Goal: Information Seeking & Learning: Find specific fact

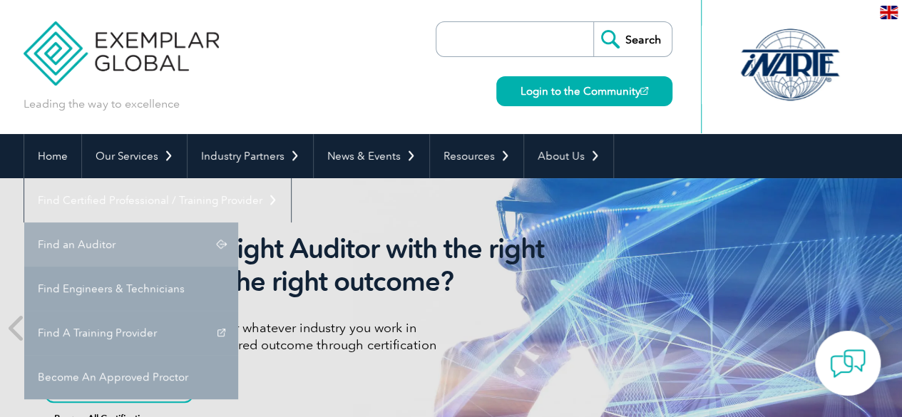
click at [238, 223] on link "Find an Auditor" at bounding box center [131, 245] width 214 height 44
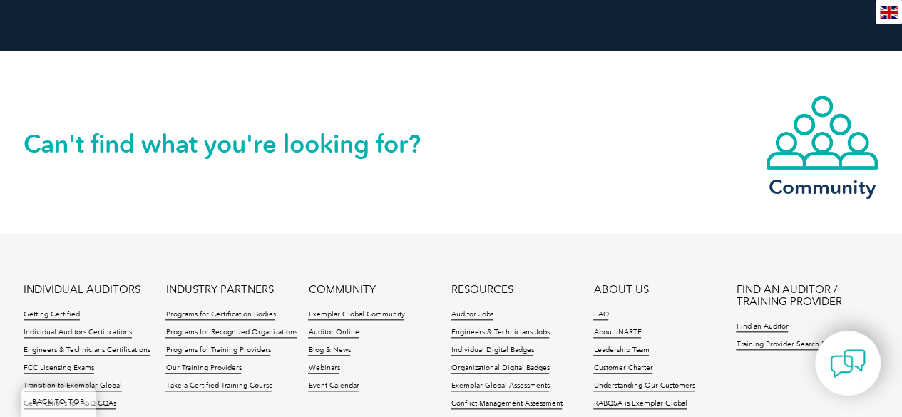
scroll to position [3487, 0]
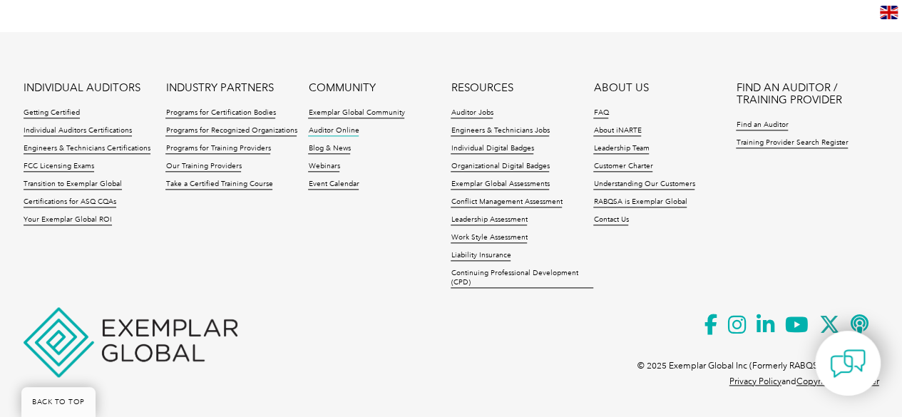
click at [342, 129] on link "Auditor Online" at bounding box center [333, 131] width 51 height 10
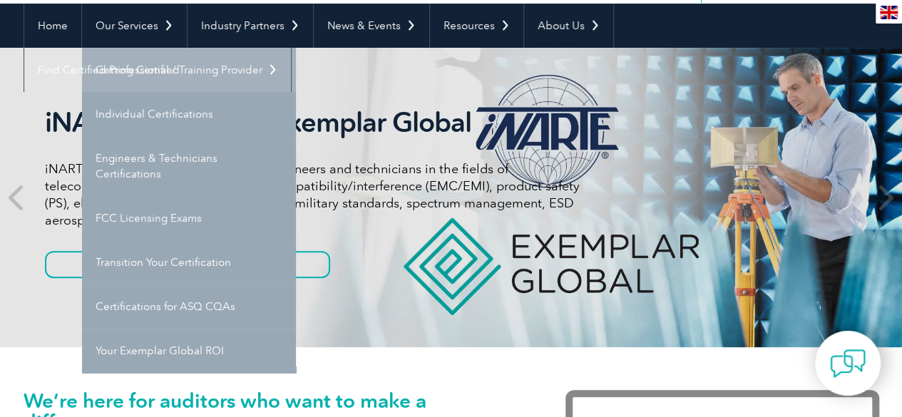
scroll to position [132, 0]
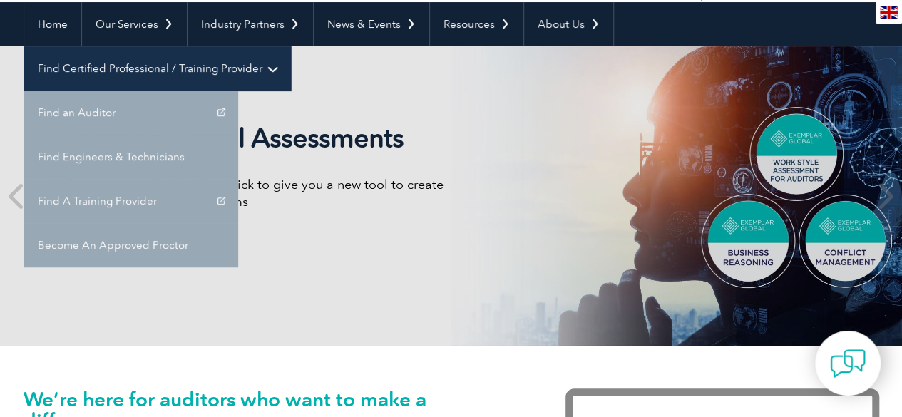
click at [291, 46] on link "Find Certified Professional / Training Provider" at bounding box center [157, 68] width 267 height 44
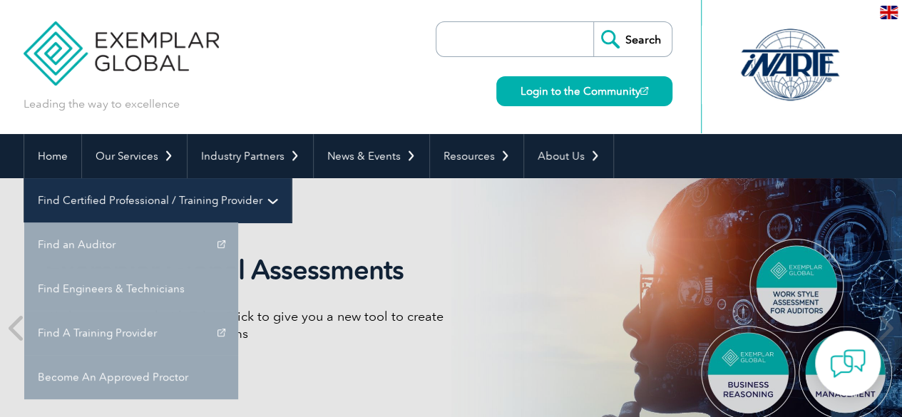
click at [291, 178] on link "Find Certified Professional / Training Provider" at bounding box center [157, 200] width 267 height 44
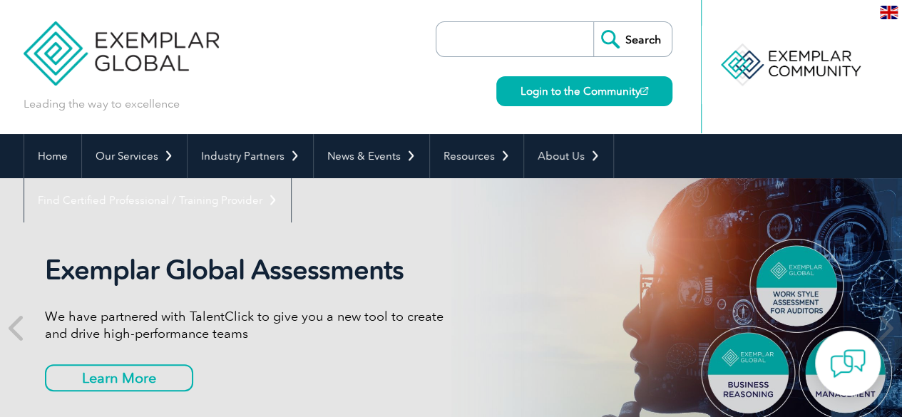
click at [516, 42] on input "search" at bounding box center [519, 39] width 150 height 34
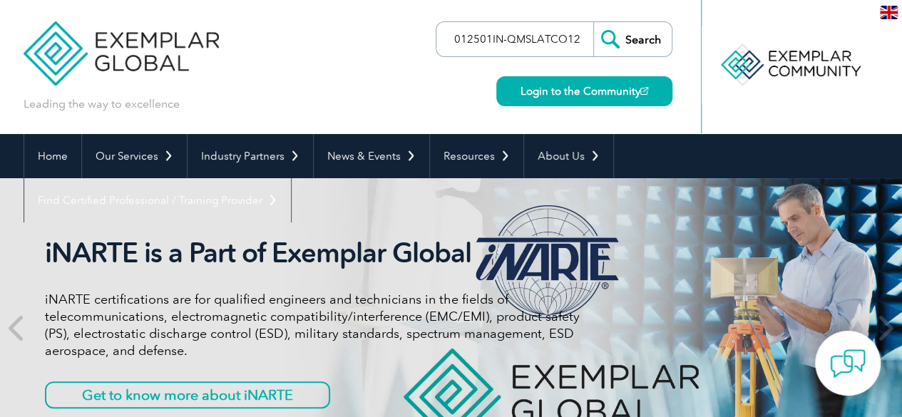
type input "012501IN-QMSLATCO12"
click at [655, 35] on input "Search" at bounding box center [632, 39] width 78 height 34
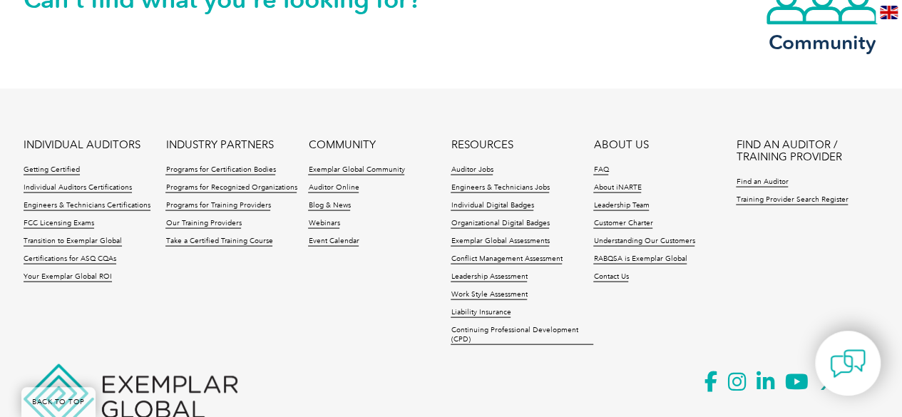
scroll to position [1369, 0]
click at [86, 183] on link "Individual Auditors Certifications" at bounding box center [78, 188] width 108 height 10
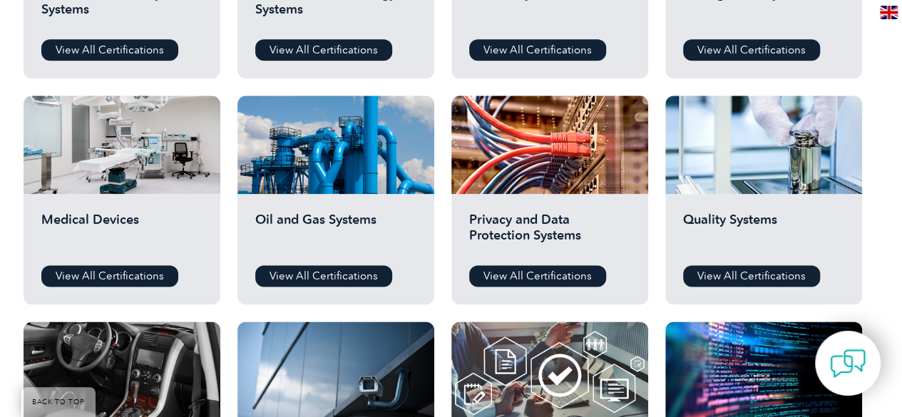
scroll to position [898, 0]
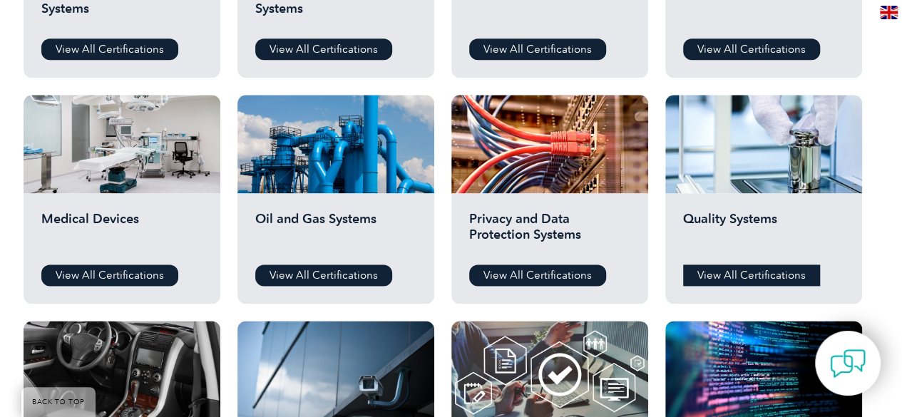
click at [720, 272] on link "View All Certifications" at bounding box center [751, 275] width 137 height 21
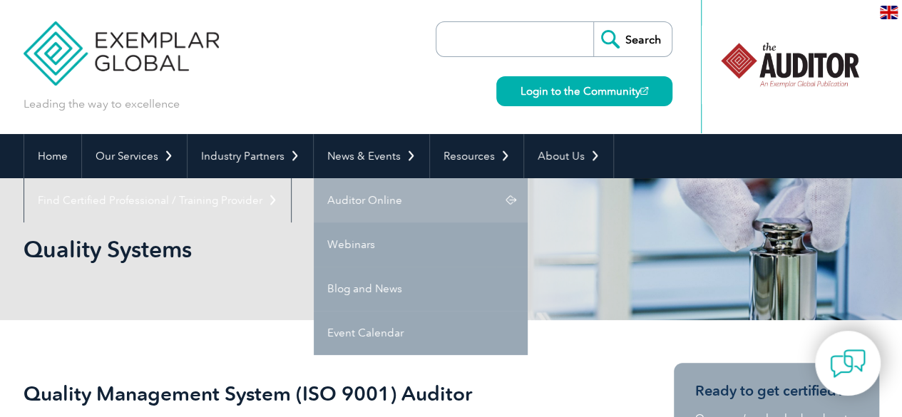
click at [392, 189] on link "Auditor Online" at bounding box center [421, 200] width 214 height 44
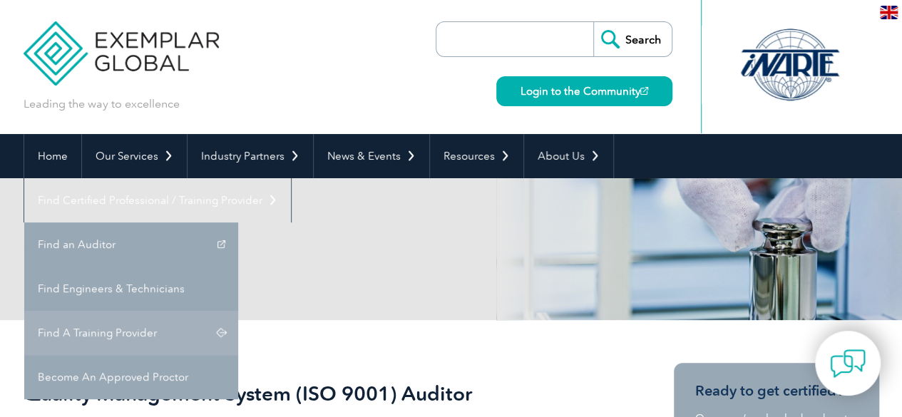
click at [238, 311] on link "Find A Training Provider" at bounding box center [131, 333] width 214 height 44
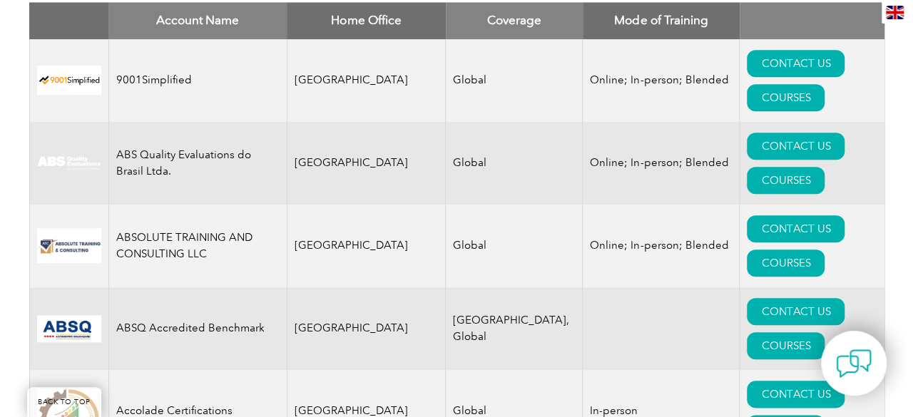
scroll to position [14822, 0]
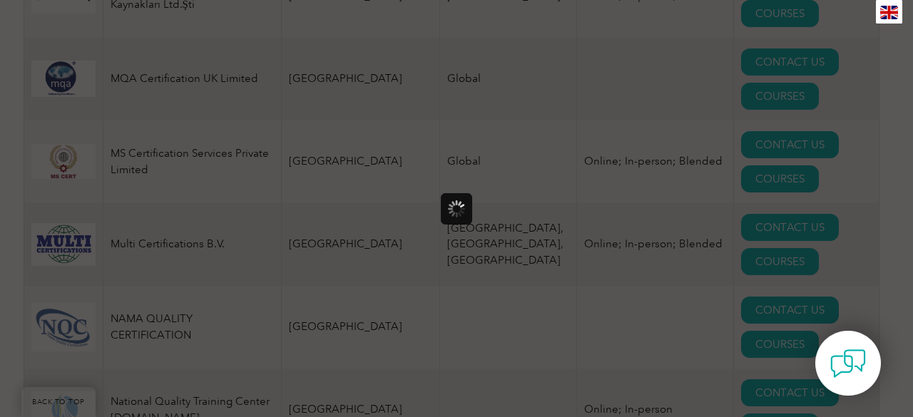
scroll to position [0, 0]
